Goal: Entertainment & Leisure: Consume media (video, audio)

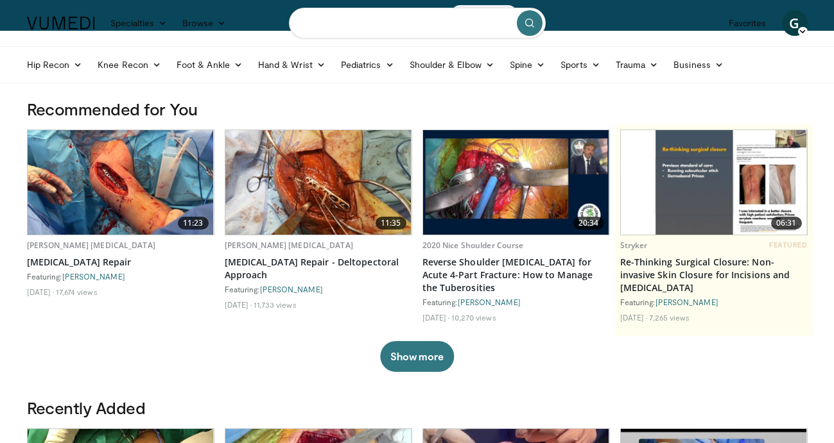
click at [373, 26] on input "Search topics, interventions" at bounding box center [417, 23] width 257 height 31
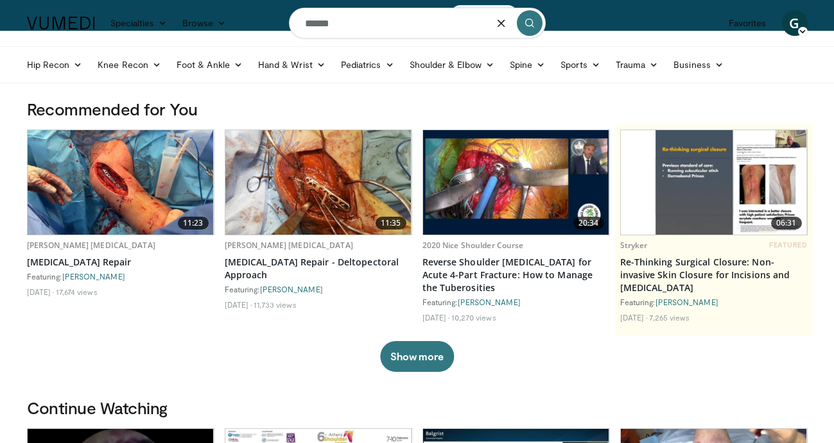
type input "******"
click at [522, 25] on button "submit" at bounding box center [530, 23] width 26 height 26
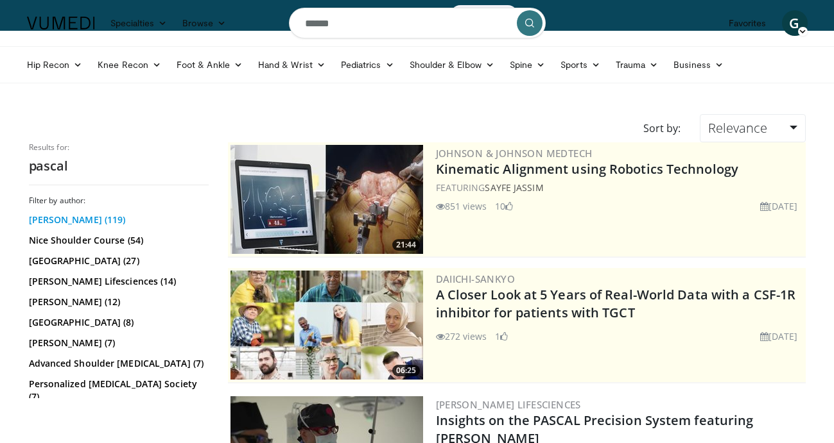
click at [62, 220] on link "Pascal Boileau (119)" at bounding box center [117, 220] width 176 height 13
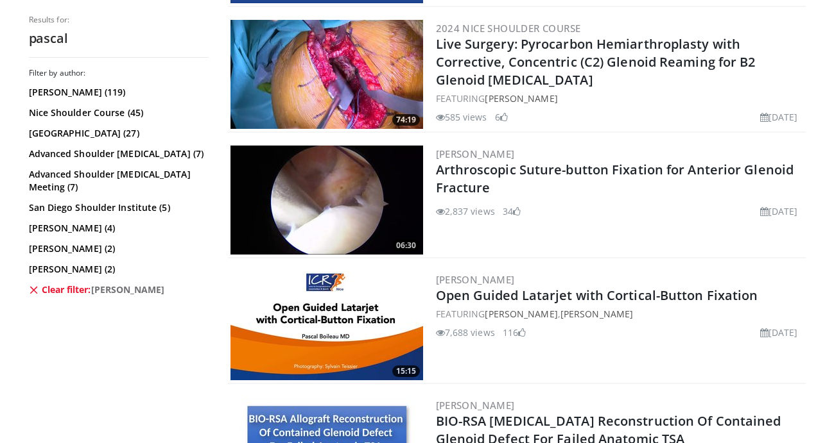
scroll to position [2263, 0]
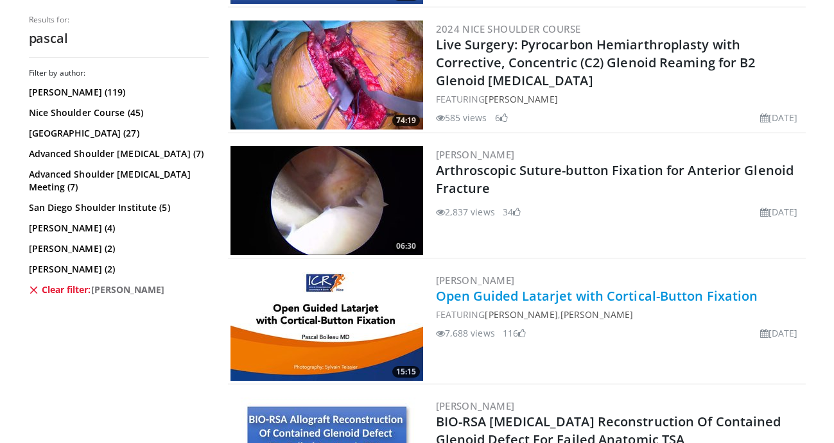
click at [541, 295] on link "Open Guided Latarjet with Cortical-Button Fixation" at bounding box center [597, 296] width 322 height 17
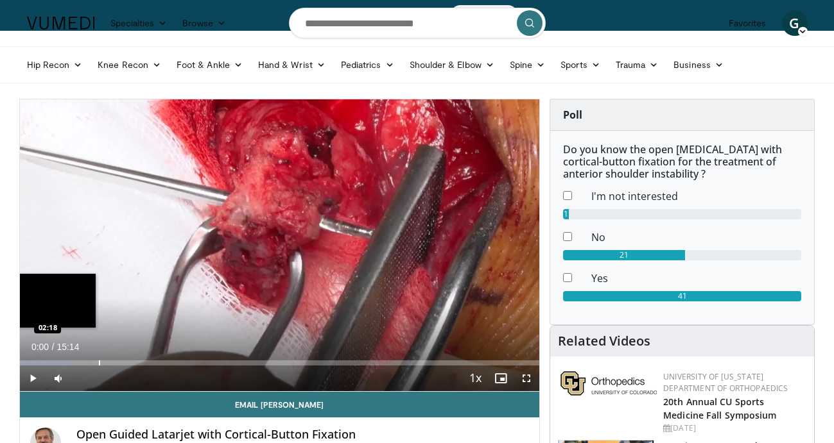
click at [99, 362] on div "Progress Bar" at bounding box center [99, 363] width 1 height 5
click at [65, 362] on div "Progress Bar" at bounding box center [65, 363] width 1 height 5
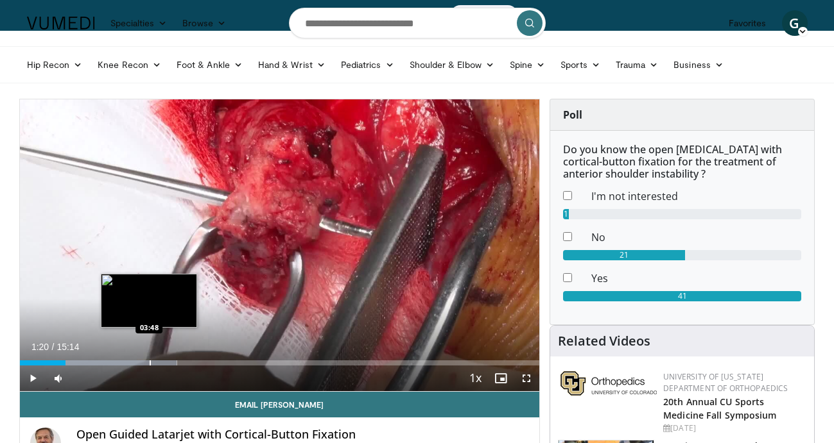
click at [150, 362] on div "Progress Bar" at bounding box center [150, 363] width 1 height 5
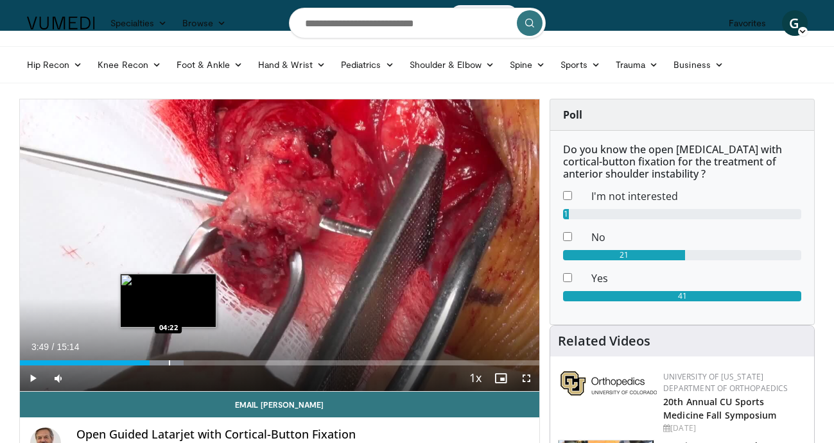
click at [169, 357] on div "Loaded : 31.60% 03:49 04:22" at bounding box center [280, 360] width 520 height 12
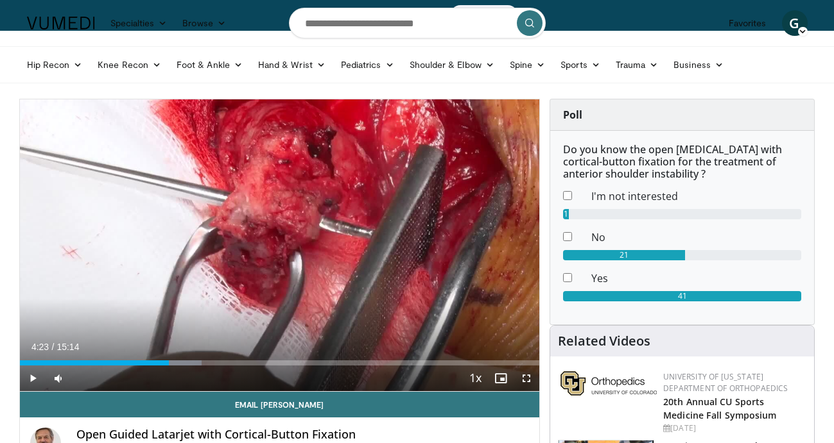
click at [37, 381] on span "Video Player" at bounding box center [33, 379] width 26 height 26
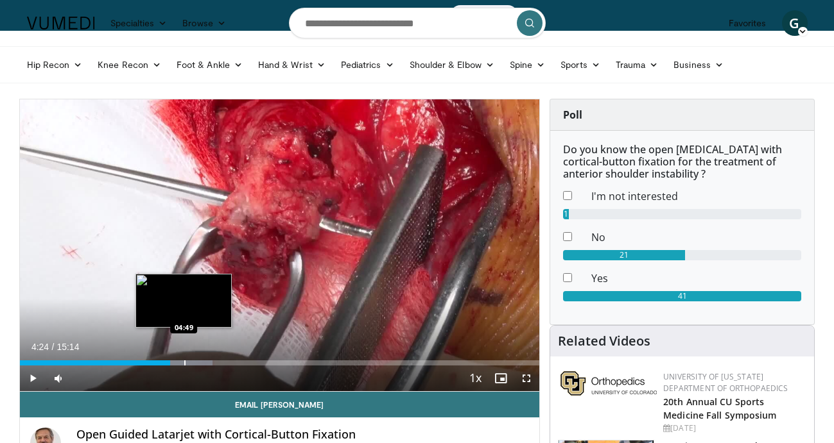
click at [184, 363] on div "Progress Bar" at bounding box center [184, 363] width 1 height 5
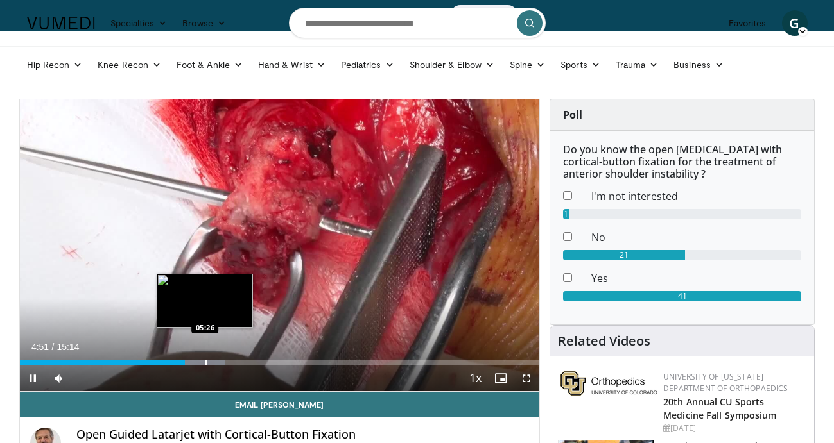
click at [205, 363] on div "Progress Bar" at bounding box center [205, 363] width 1 height 5
click at [219, 363] on div "Progress Bar" at bounding box center [219, 363] width 1 height 5
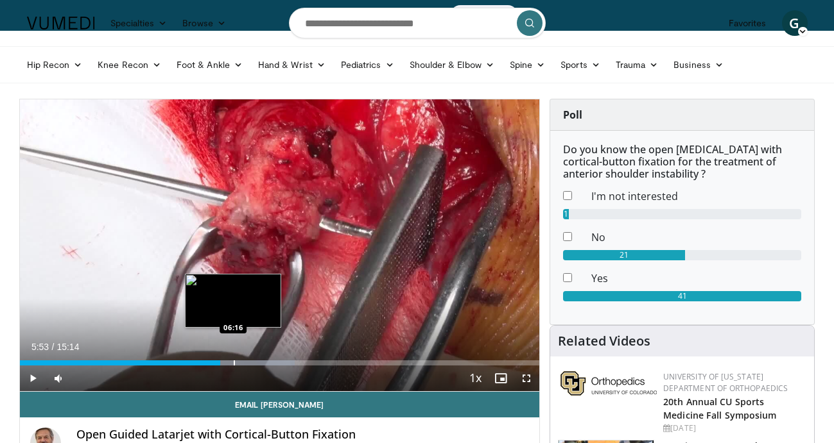
click at [234, 361] on div "Progress Bar" at bounding box center [234, 363] width 1 height 5
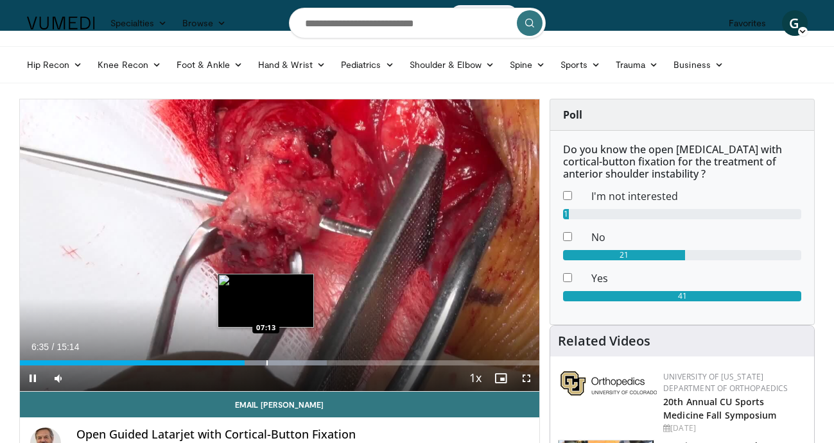
click at [266, 364] on div "Progress Bar" at bounding box center [266, 363] width 1 height 5
click at [285, 363] on div "Progress Bar" at bounding box center [285, 363] width 1 height 5
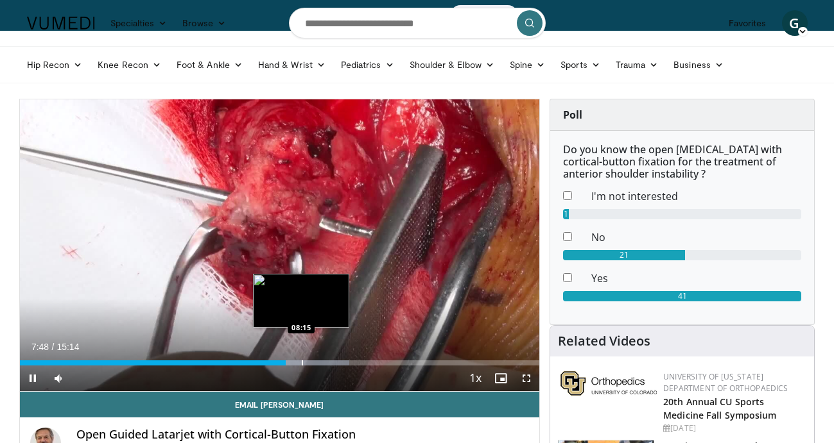
click at [302, 363] on div "Progress Bar" at bounding box center [302, 363] width 1 height 5
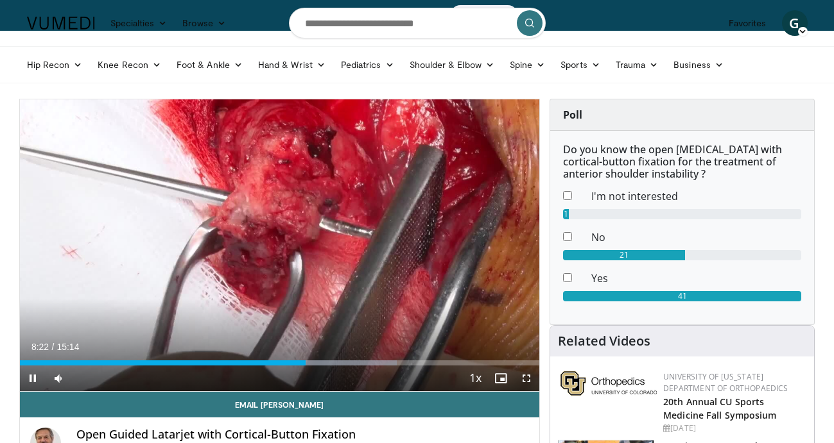
click at [30, 375] on span "Video Player" at bounding box center [33, 379] width 26 height 26
click at [35, 381] on span "Video Player" at bounding box center [33, 379] width 26 height 26
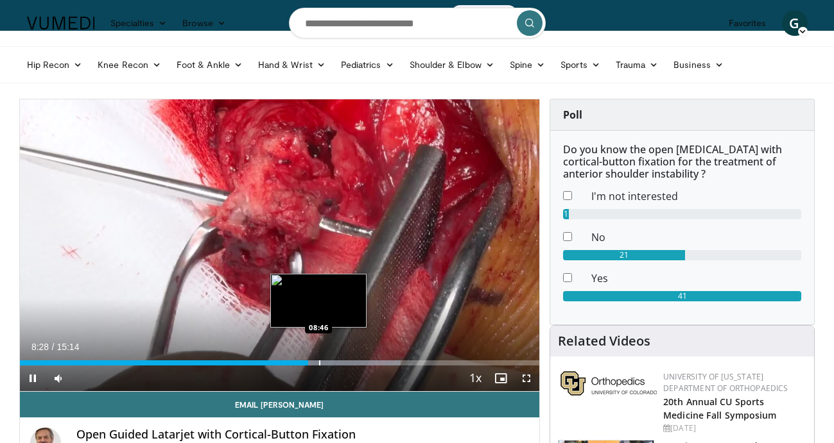
click at [319, 363] on div "Progress Bar" at bounding box center [319, 363] width 1 height 5
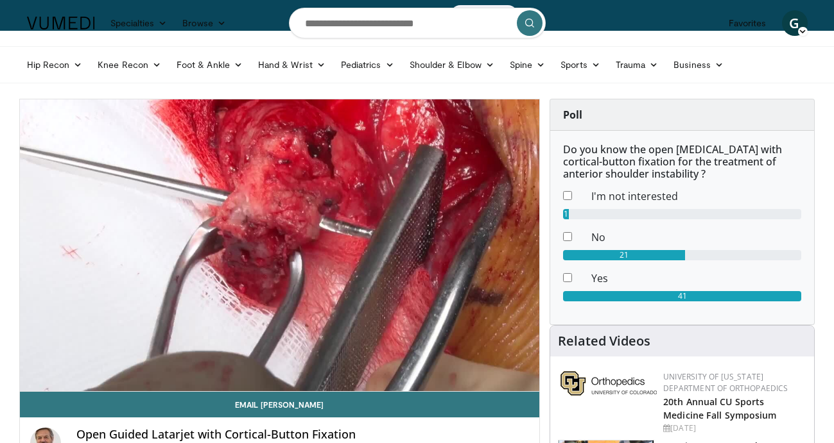
click at [332, 363] on div "10 seconds Tap to unmute" at bounding box center [280, 245] width 520 height 292
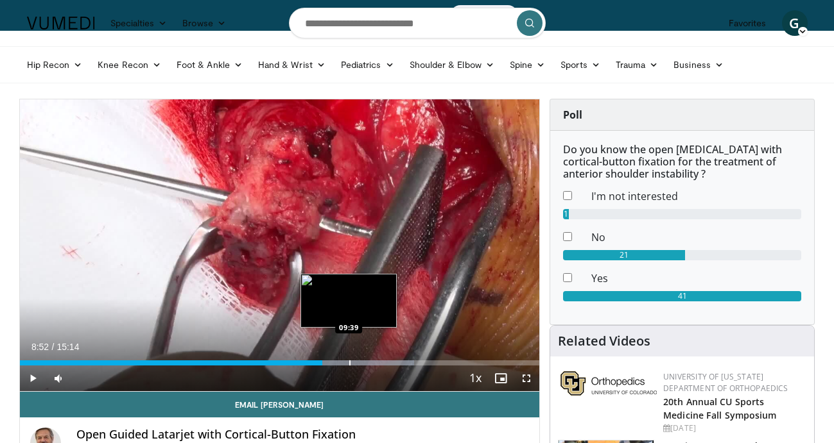
click at [349, 362] on div "Progress Bar" at bounding box center [349, 363] width 1 height 5
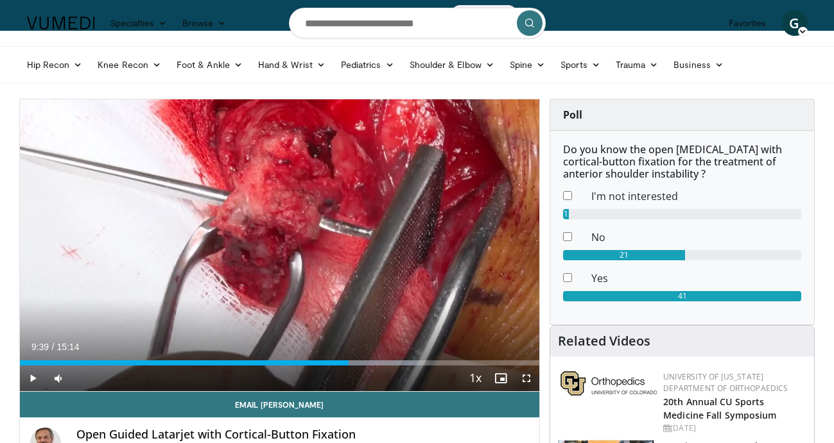
click at [32, 378] on span "Video Player" at bounding box center [33, 379] width 26 height 26
click at [35, 375] on span "Video Player" at bounding box center [33, 379] width 26 height 26
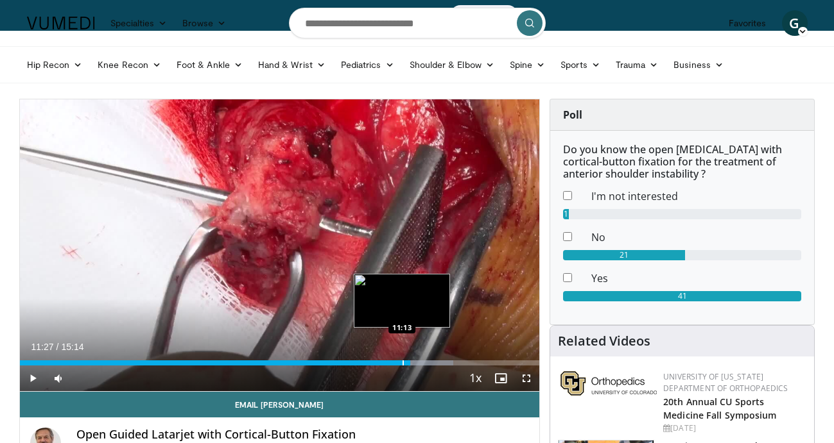
click at [402, 362] on div "Progress Bar" at bounding box center [402, 363] width 1 height 5
click at [397, 362] on div "Progress Bar" at bounding box center [397, 363] width 1 height 5
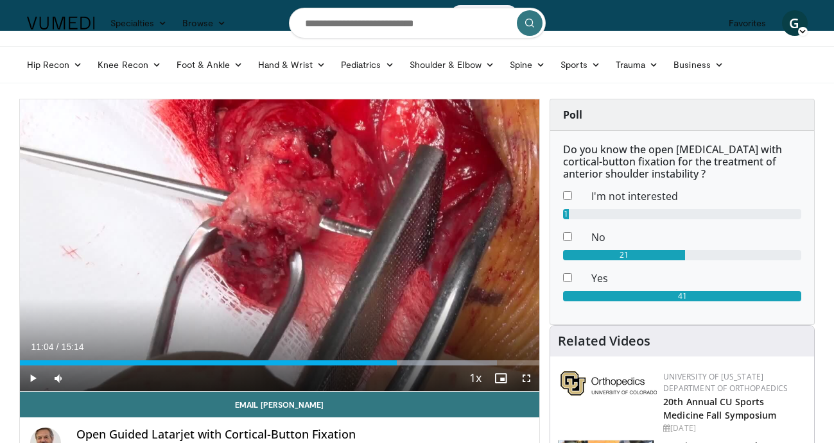
click at [30, 381] on span "Video Player" at bounding box center [33, 379] width 26 height 26
click at [33, 376] on span "Video Player" at bounding box center [33, 379] width 26 height 26
click at [35, 377] on span "Video Player" at bounding box center [33, 379] width 26 height 26
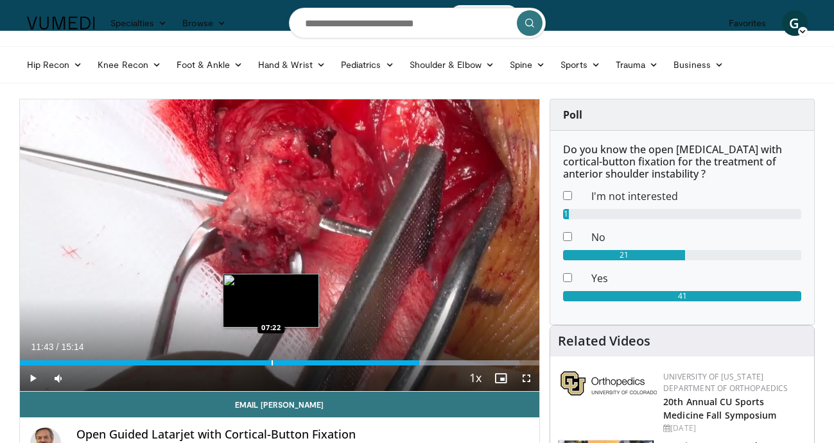
click at [271, 361] on div "Progress Bar" at bounding box center [271, 363] width 1 height 5
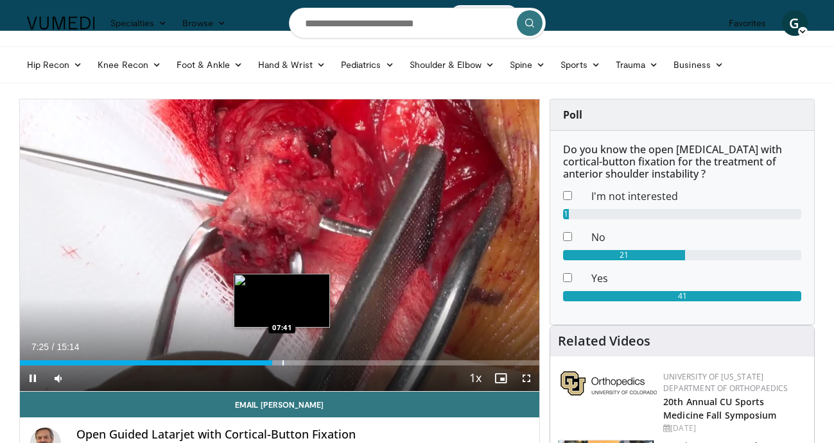
click at [282, 361] on div "Progress Bar" at bounding box center [282, 363] width 1 height 5
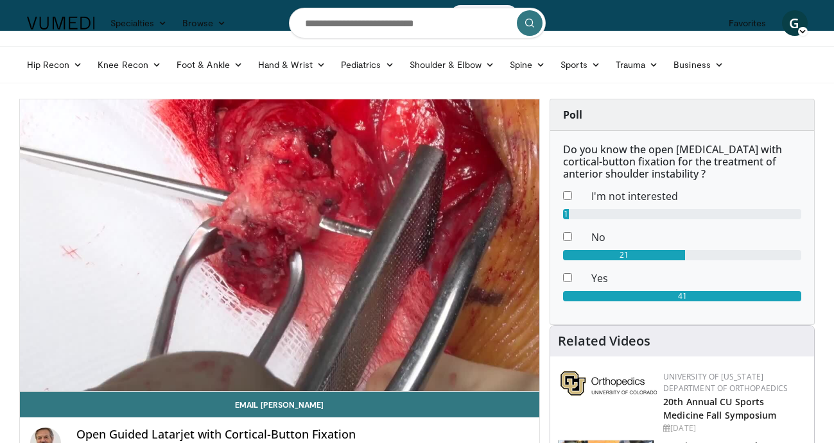
click at [289, 361] on div "10 seconds Tap to unmute" at bounding box center [280, 245] width 520 height 292
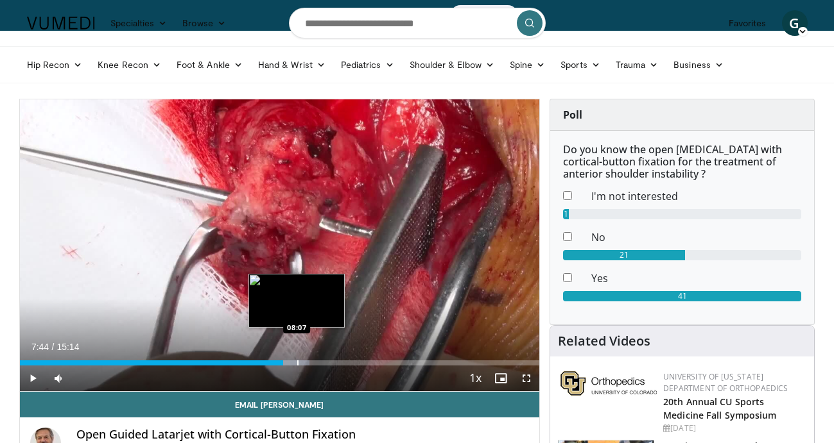
click at [297, 363] on div "Progress Bar" at bounding box center [297, 363] width 1 height 5
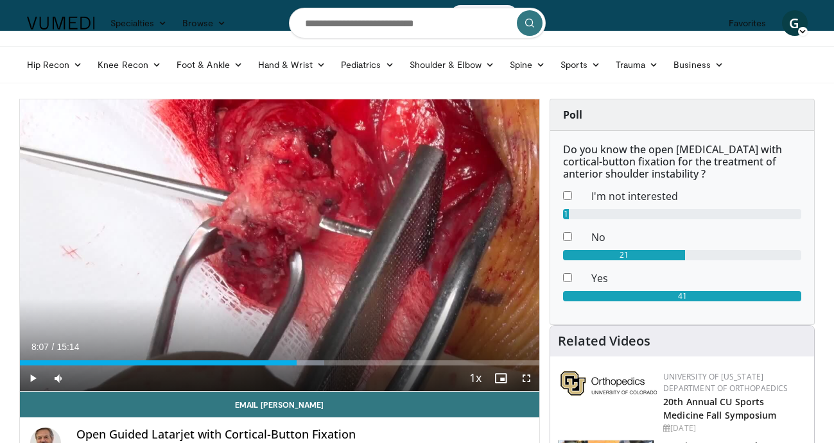
click at [33, 377] on span "Video Player" at bounding box center [33, 379] width 26 height 26
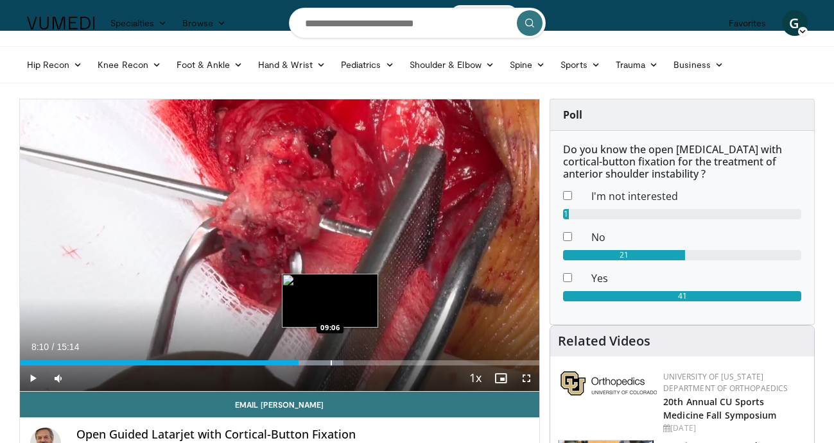
click at [330, 361] on div "Progress Bar" at bounding box center [330, 363] width 1 height 5
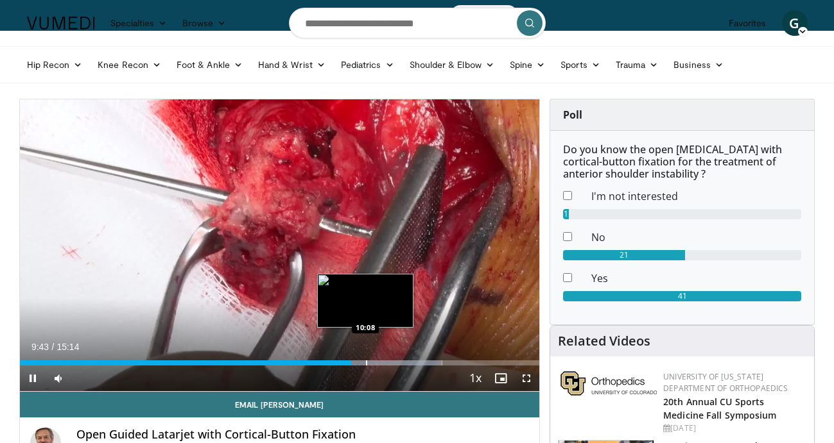
click at [366, 361] on div "Progress Bar" at bounding box center [366, 363] width 1 height 5
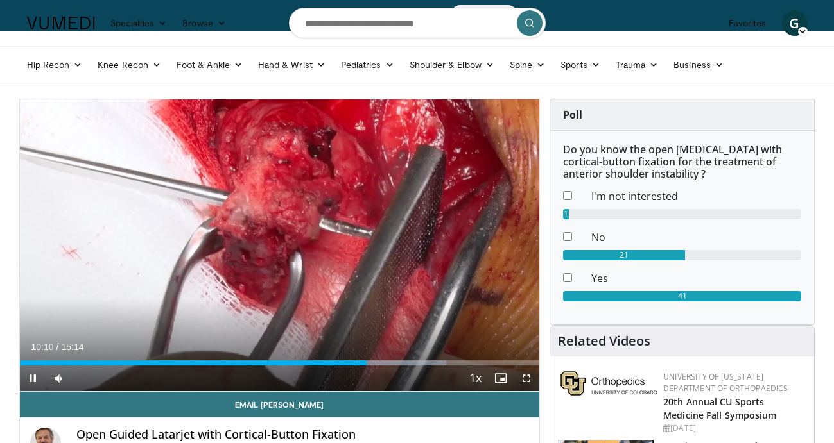
click at [32, 377] on span "Video Player" at bounding box center [33, 379] width 26 height 26
click at [33, 379] on span "Video Player" at bounding box center [33, 379] width 26 height 26
click at [30, 376] on span "Video Player" at bounding box center [33, 379] width 26 height 26
